Goal: Transaction & Acquisition: Book appointment/travel/reservation

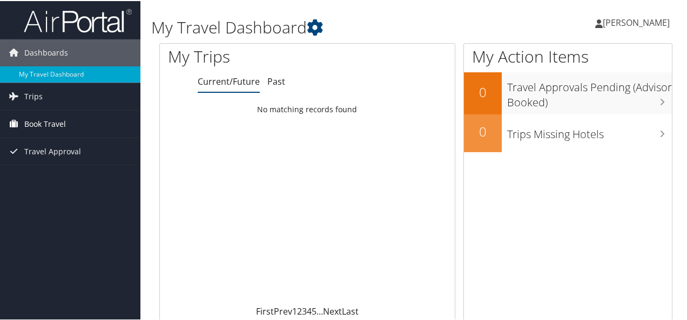
click at [40, 122] on span "Book Travel" at bounding box center [45, 123] width 42 height 27
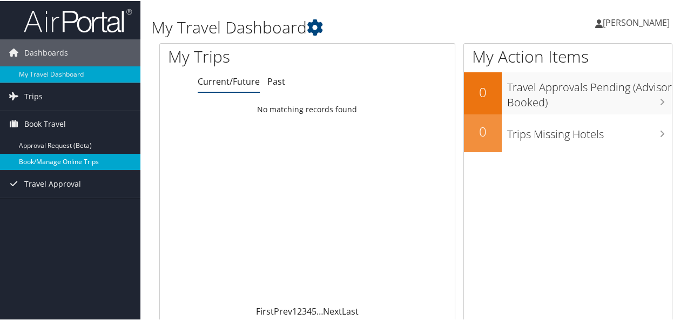
click at [48, 161] on link "Book/Manage Online Trips" at bounding box center [70, 161] width 141 height 16
